Goal: Complete application form

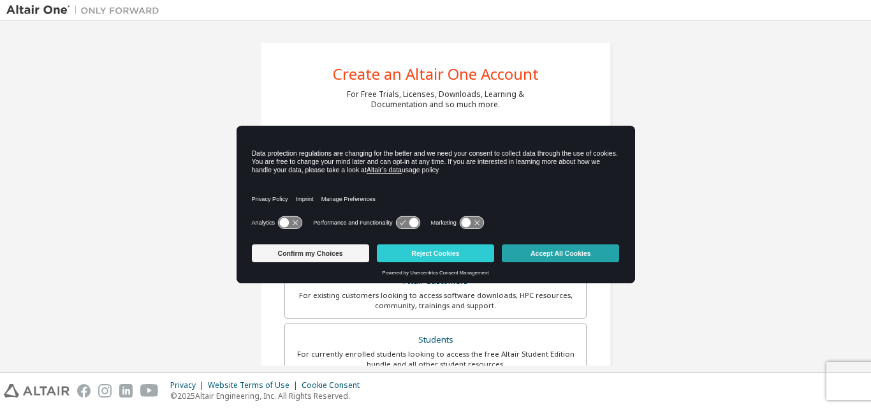
click at [555, 250] on button "Accept All Cookies" at bounding box center [560, 253] width 117 height 18
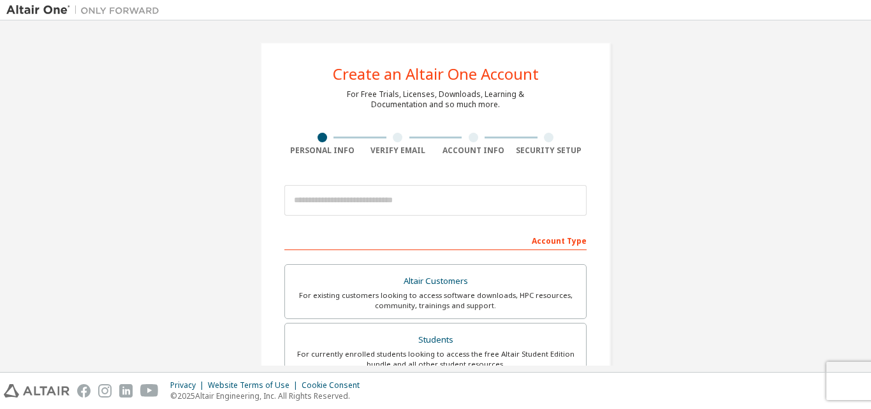
drag, startPoint x: 870, startPoint y: 147, endPoint x: 870, endPoint y: 178, distance: 30.6
click at [870, 178] on div "Create an Altair One Account For Free Trials, Licenses, Downloads, Learning & D…" at bounding box center [435, 195] width 871 height 351
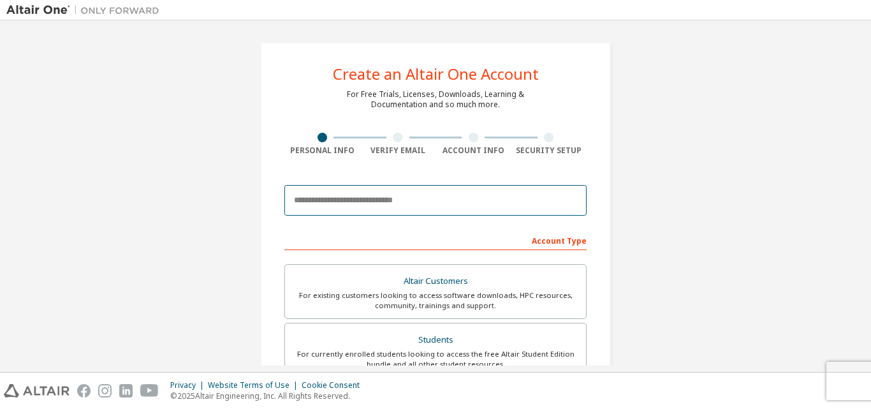
click at [479, 215] on input "email" at bounding box center [435, 200] width 302 height 31
click at [458, 201] on input "email" at bounding box center [435, 200] width 302 height 31
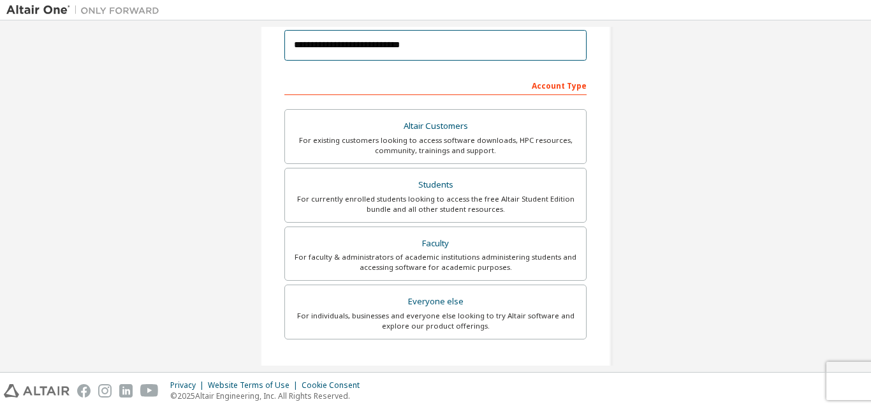
scroll to position [159, 0]
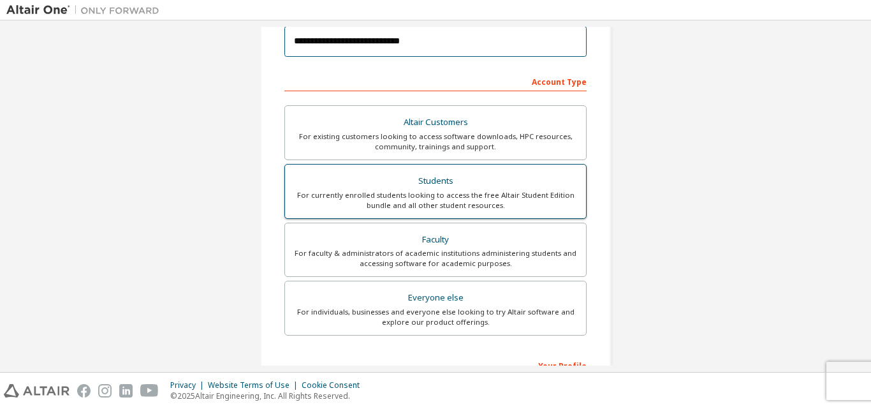
type input "**********"
click at [500, 199] on div "For currently enrolled students looking to access the free Altair Student Editi…" at bounding box center [436, 200] width 286 height 20
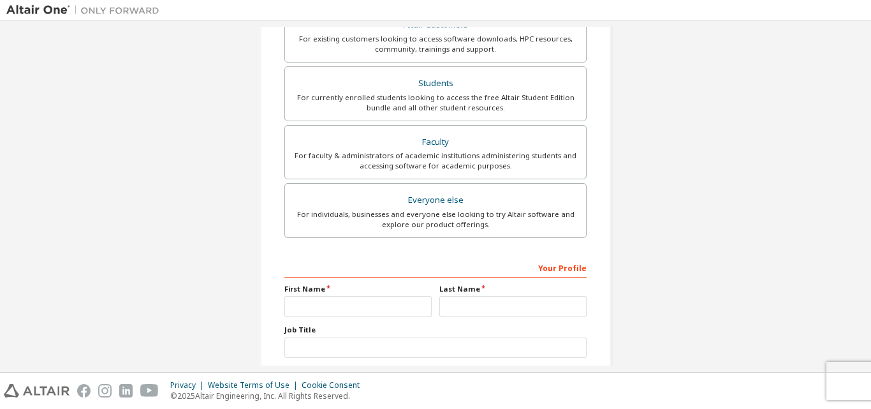
scroll to position [337, 0]
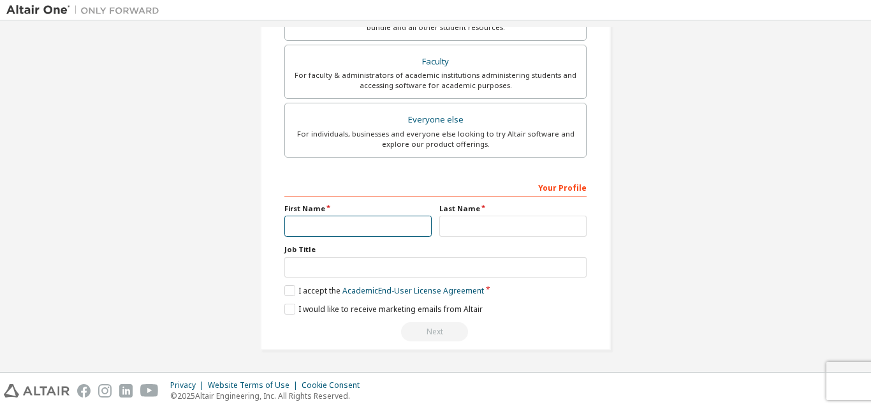
click at [366, 217] on input "text" at bounding box center [357, 226] width 147 height 21
type input "*****"
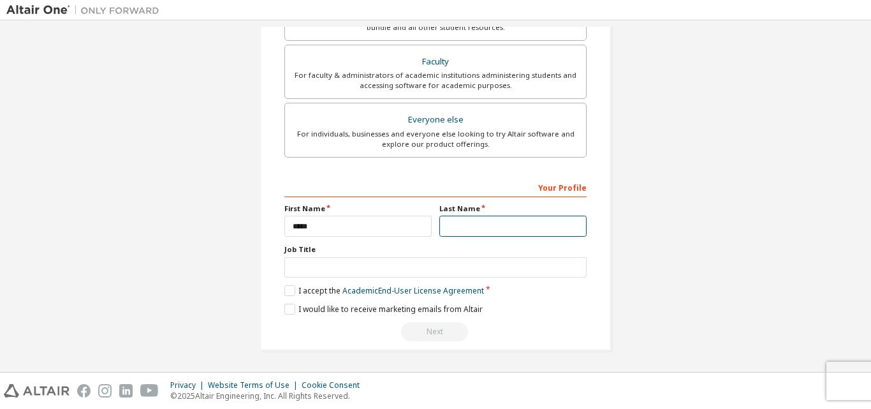
click at [453, 226] on input "text" at bounding box center [512, 226] width 147 height 21
type input "********"
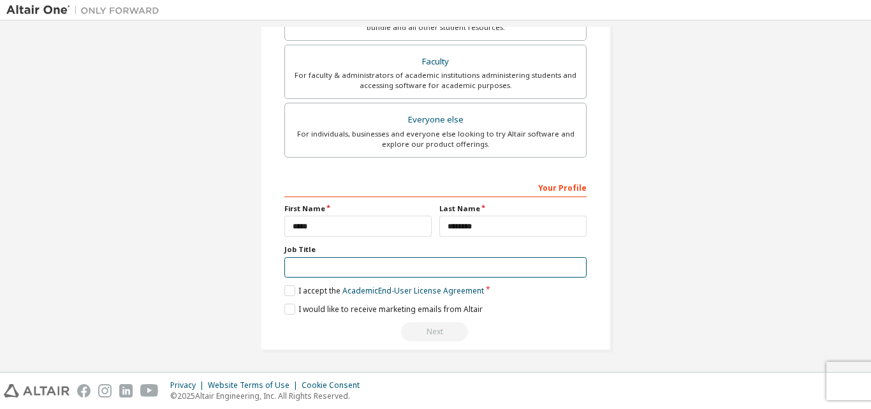
click at [450, 267] on input "text" at bounding box center [435, 267] width 302 height 21
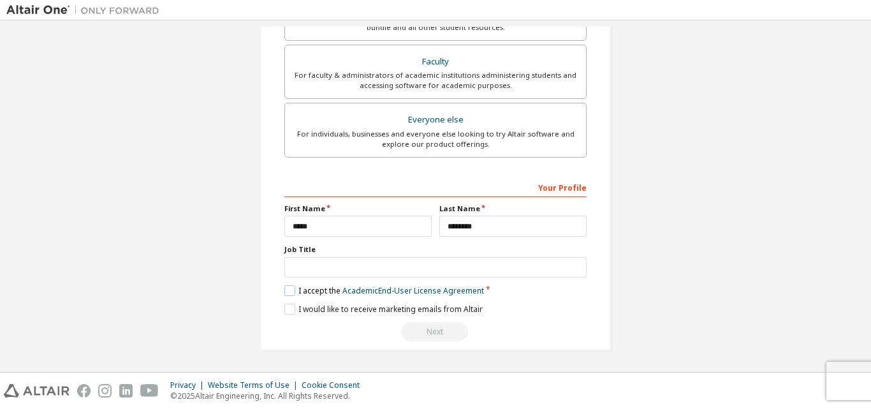
click at [284, 287] on label "I accept the Academic End-User License Agreement" at bounding box center [384, 290] width 200 height 11
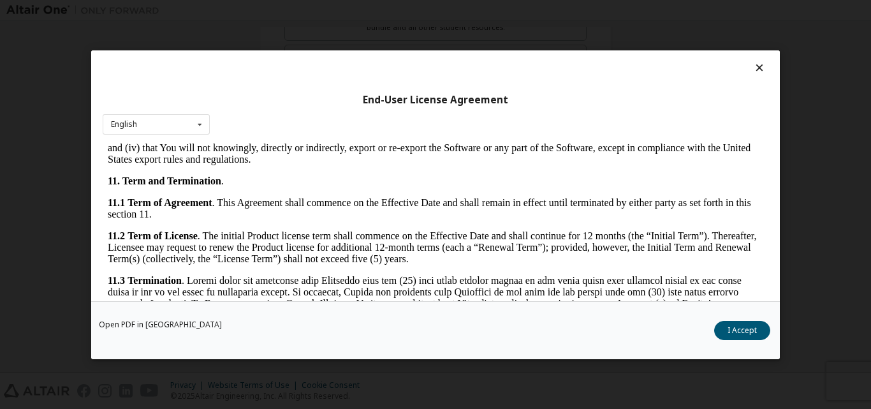
scroll to position [1933, 0]
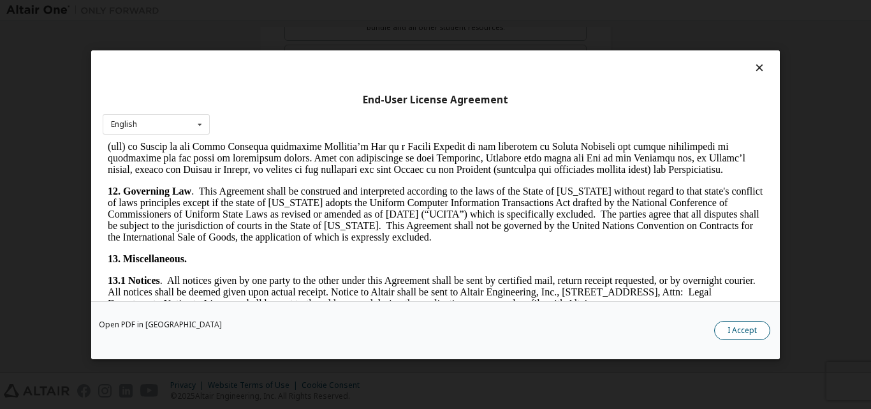
click at [753, 324] on button "I Accept" at bounding box center [742, 329] width 56 height 19
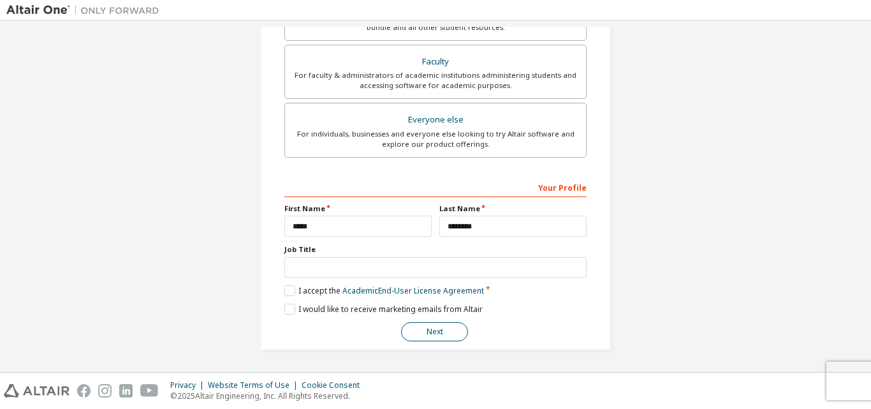
click at [446, 331] on button "Next" at bounding box center [434, 331] width 67 height 19
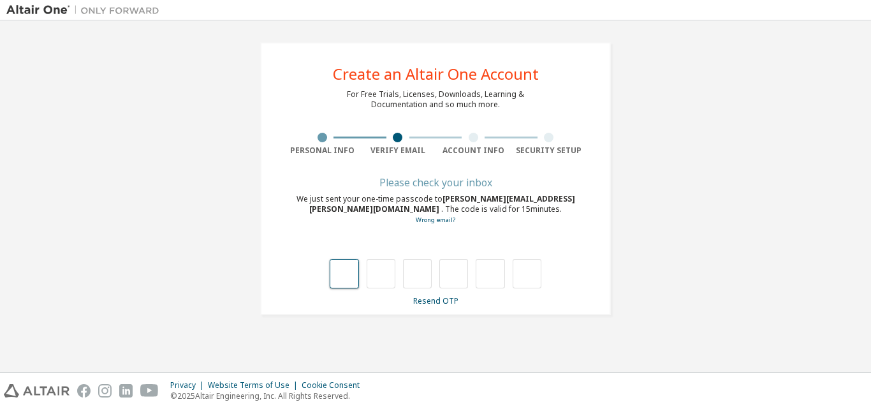
type input "*"
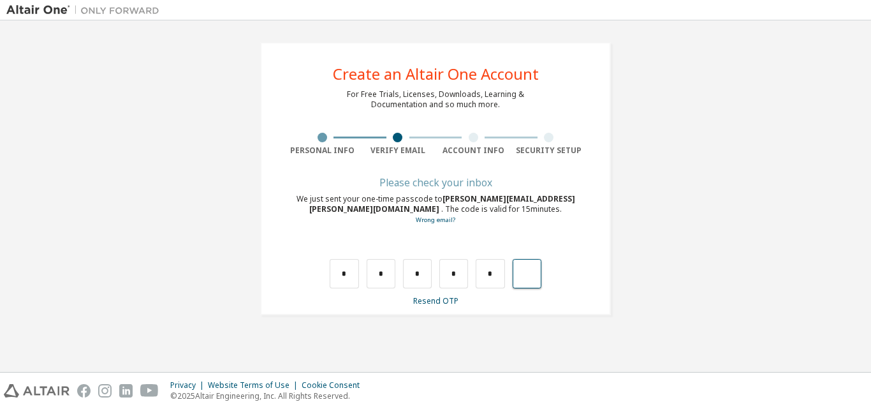
type input "*"
